Goal: Register for event/course

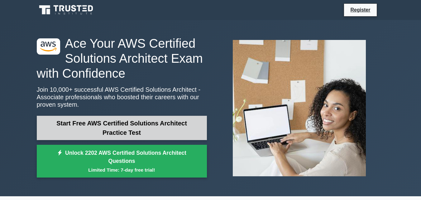
click at [106, 128] on link "Start Free AWS Certified Solutions Architect Practice Test" at bounding box center [122, 128] width 170 height 24
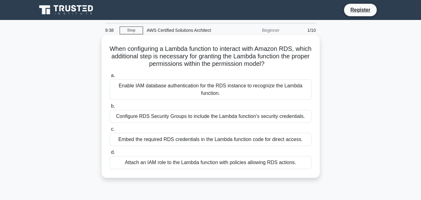
click at [139, 168] on div "Attach an IAM role to the Lambda function with policies allowing RDS actions." at bounding box center [211, 162] width 202 height 13
click at [110, 154] on input "d. Attach an IAM role to the Lambda function with policies allowing RDS actions." at bounding box center [110, 152] width 0 height 4
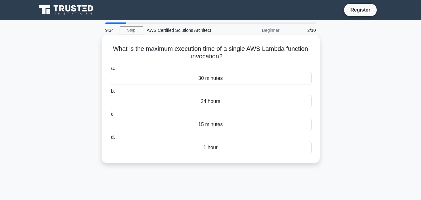
click at [199, 123] on div "15 minutes" at bounding box center [211, 124] width 202 height 13
click at [110, 116] on input "c. 15 minutes" at bounding box center [110, 114] width 0 height 4
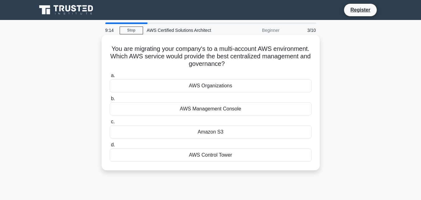
click at [203, 88] on div "AWS Organizations" at bounding box center [211, 85] width 202 height 13
click at [110, 78] on input "a. AWS Organizations" at bounding box center [110, 76] width 0 height 4
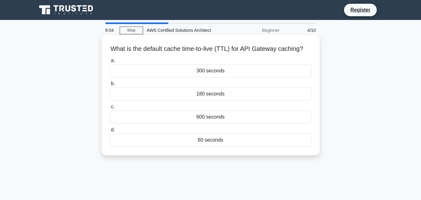
click at [216, 77] on div "300 seconds" at bounding box center [211, 70] width 202 height 13
click at [110, 63] on input "a. 300 seconds" at bounding box center [110, 61] width 0 height 4
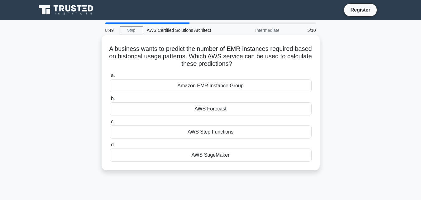
click at [210, 157] on div "AWS SageMaker" at bounding box center [211, 154] width 202 height 13
click at [110, 147] on input "d. AWS SageMaker" at bounding box center [110, 145] width 0 height 4
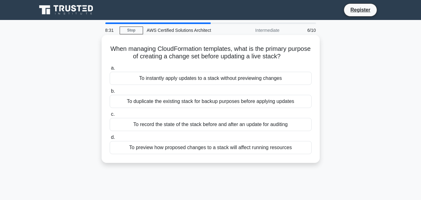
click at [204, 124] on div "To record the state of the stack before and after an update for auditing" at bounding box center [211, 124] width 202 height 13
click at [110, 116] on input "c. To record the state of the stack before and after an update for auditing" at bounding box center [110, 114] width 0 height 4
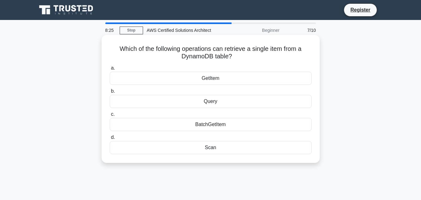
click at [217, 112] on label "c. BatchGetItem" at bounding box center [211, 120] width 202 height 21
click at [110, 112] on input "c. BatchGetItem" at bounding box center [110, 114] width 0 height 4
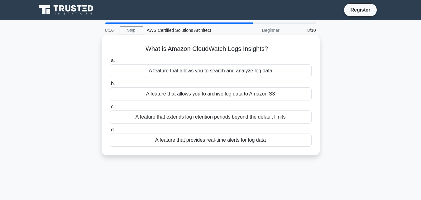
click at [192, 93] on div "A feature that allows you to archive log data to Amazon S3" at bounding box center [211, 93] width 202 height 13
click at [110, 86] on input "b. A feature that allows you to archive log data to Amazon S3" at bounding box center [110, 84] width 0 height 4
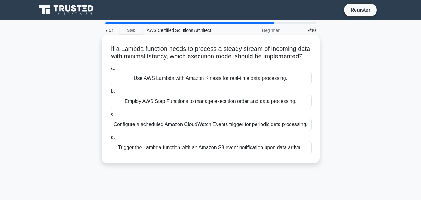
click at [177, 152] on div "Trigger the Lambda function with an Amazon S3 event notification upon data arri…" at bounding box center [211, 147] width 202 height 13
click at [110, 139] on input "d. Trigger the Lambda function with an Amazon S3 event notification upon data a…" at bounding box center [110, 137] width 0 height 4
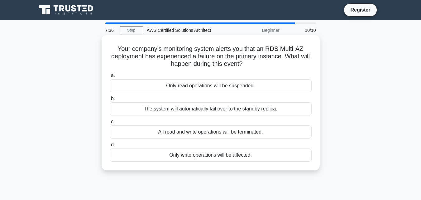
click at [200, 136] on div "All read and write operations will be terminated." at bounding box center [211, 131] width 202 height 13
click at [110, 124] on input "c. All read and write operations will be terminated." at bounding box center [110, 122] width 0 height 4
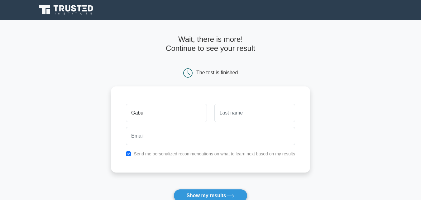
type input "Gabu"
click at [242, 113] on input "text" at bounding box center [255, 113] width 81 height 18
type input "Reddy"
click at [188, 145] on div at bounding box center [210, 135] width 177 height 23
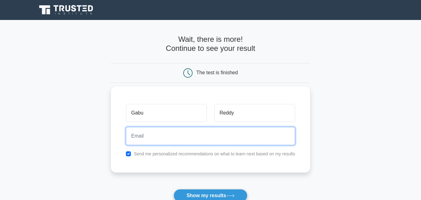
click at [184, 137] on input "email" at bounding box center [210, 136] width 169 height 18
type input "gabuniranjan123@gmail.com"
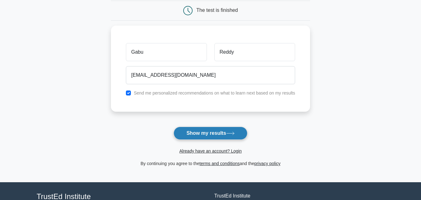
click at [203, 138] on button "Show my results" at bounding box center [211, 133] width 74 height 13
